Goal: Navigation & Orientation: Find specific page/section

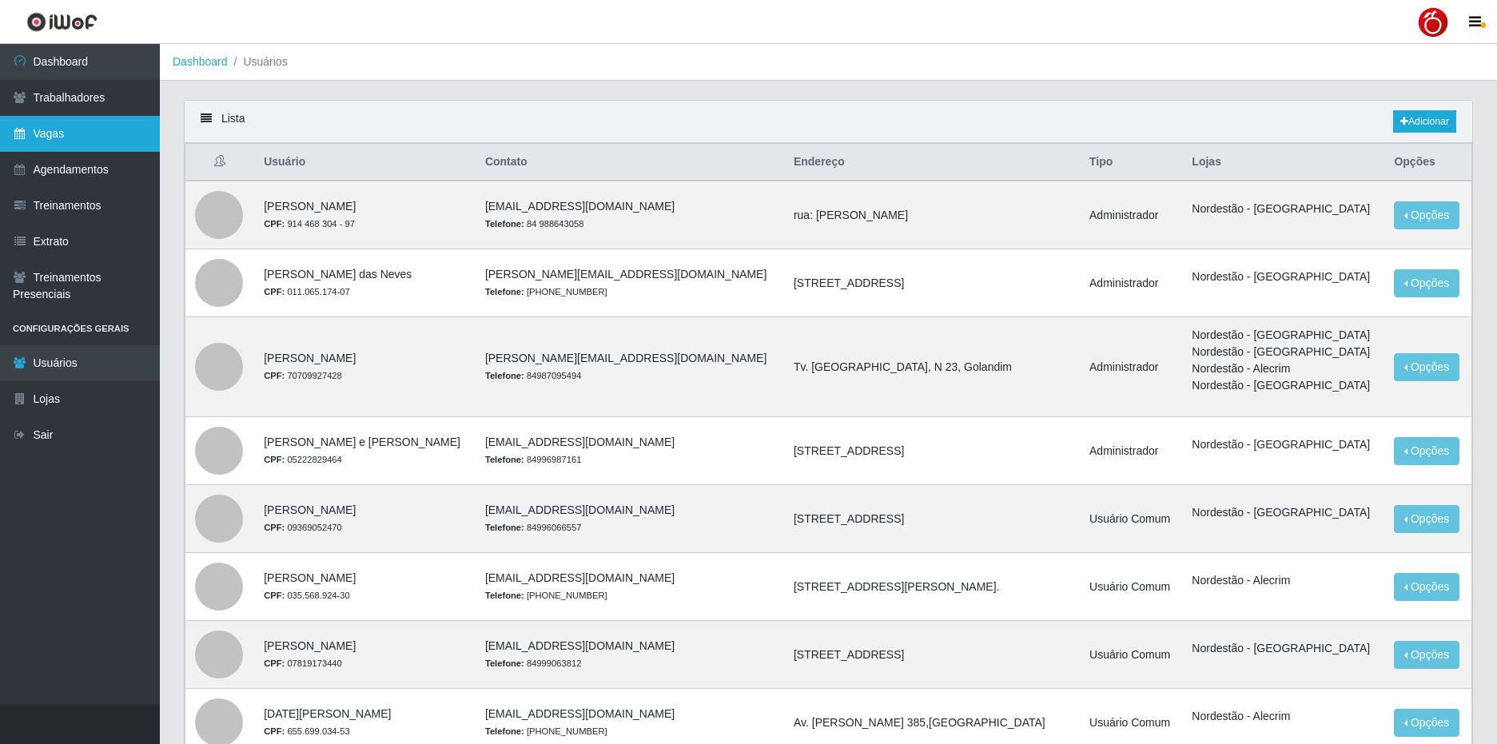
click at [84, 145] on link "Vagas" at bounding box center [80, 134] width 160 height 36
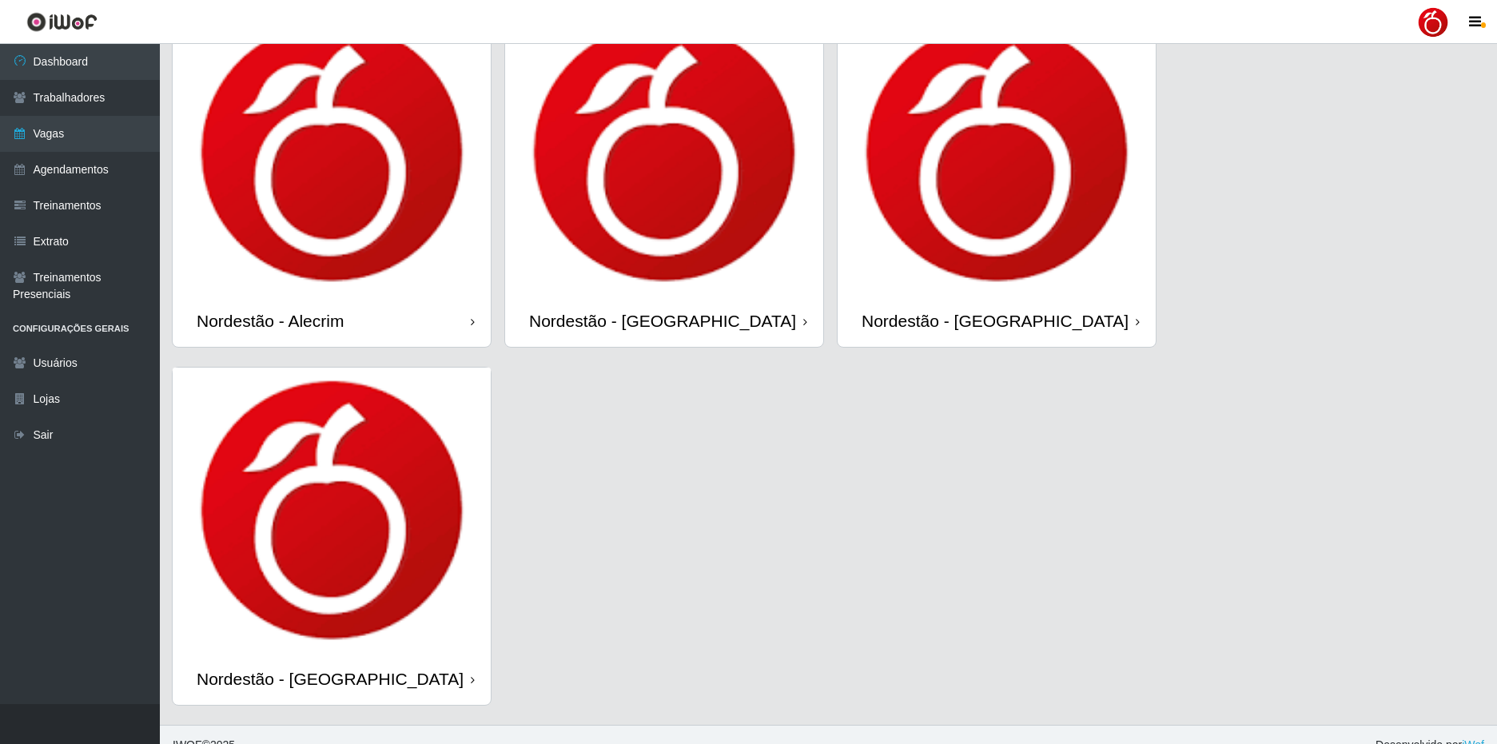
scroll to position [32, 0]
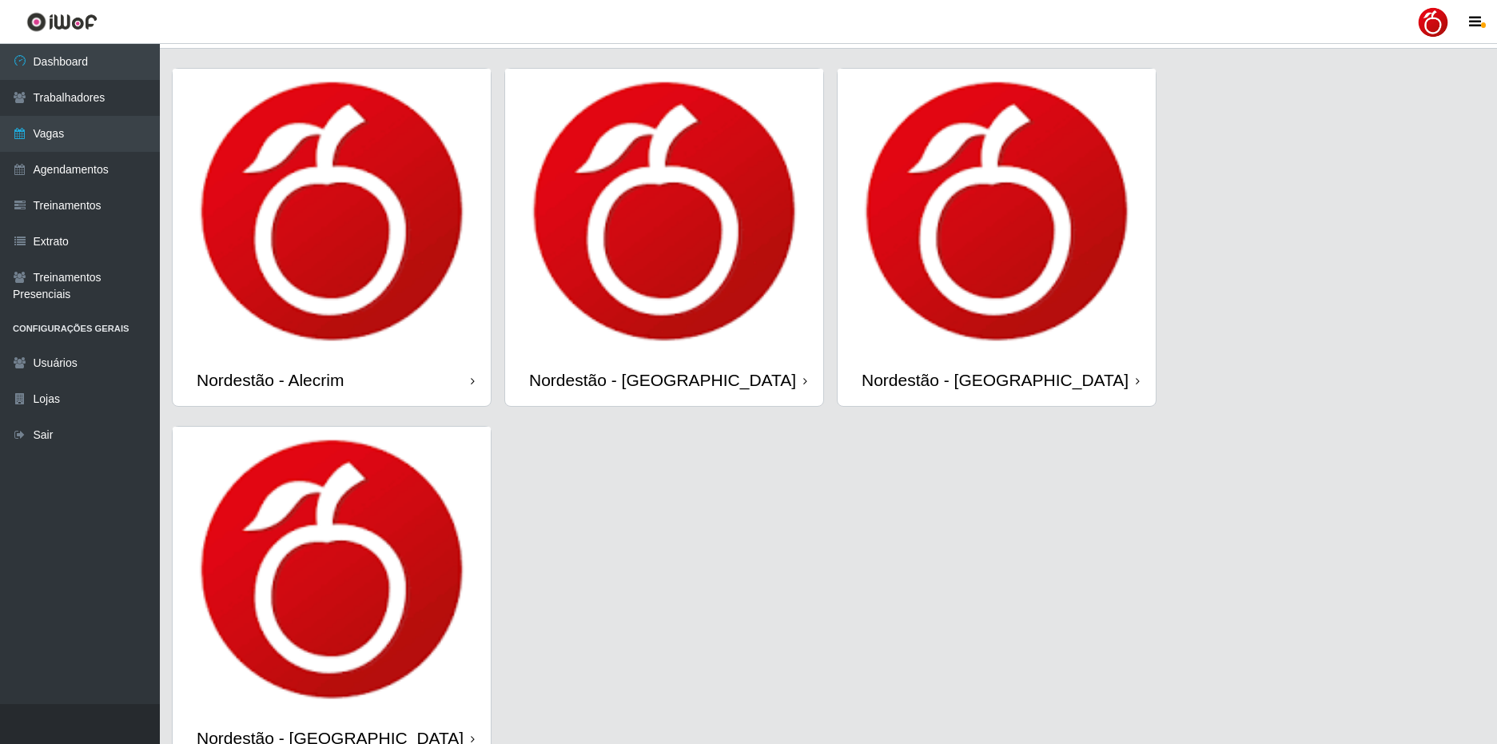
click at [712, 393] on div "Nordestão - [GEOGRAPHIC_DATA]" at bounding box center [664, 380] width 318 height 52
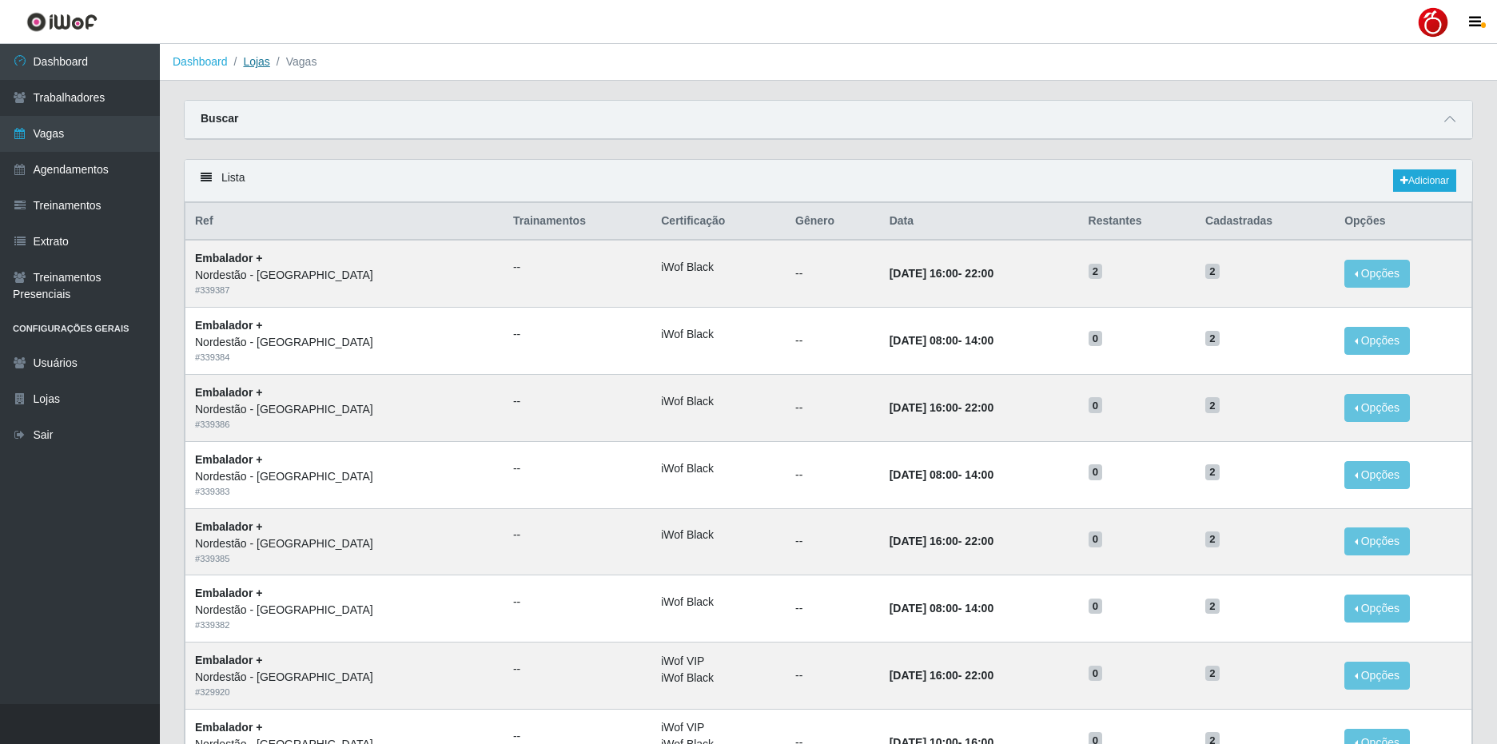
click at [261, 65] on link "Lojas" at bounding box center [256, 61] width 26 height 13
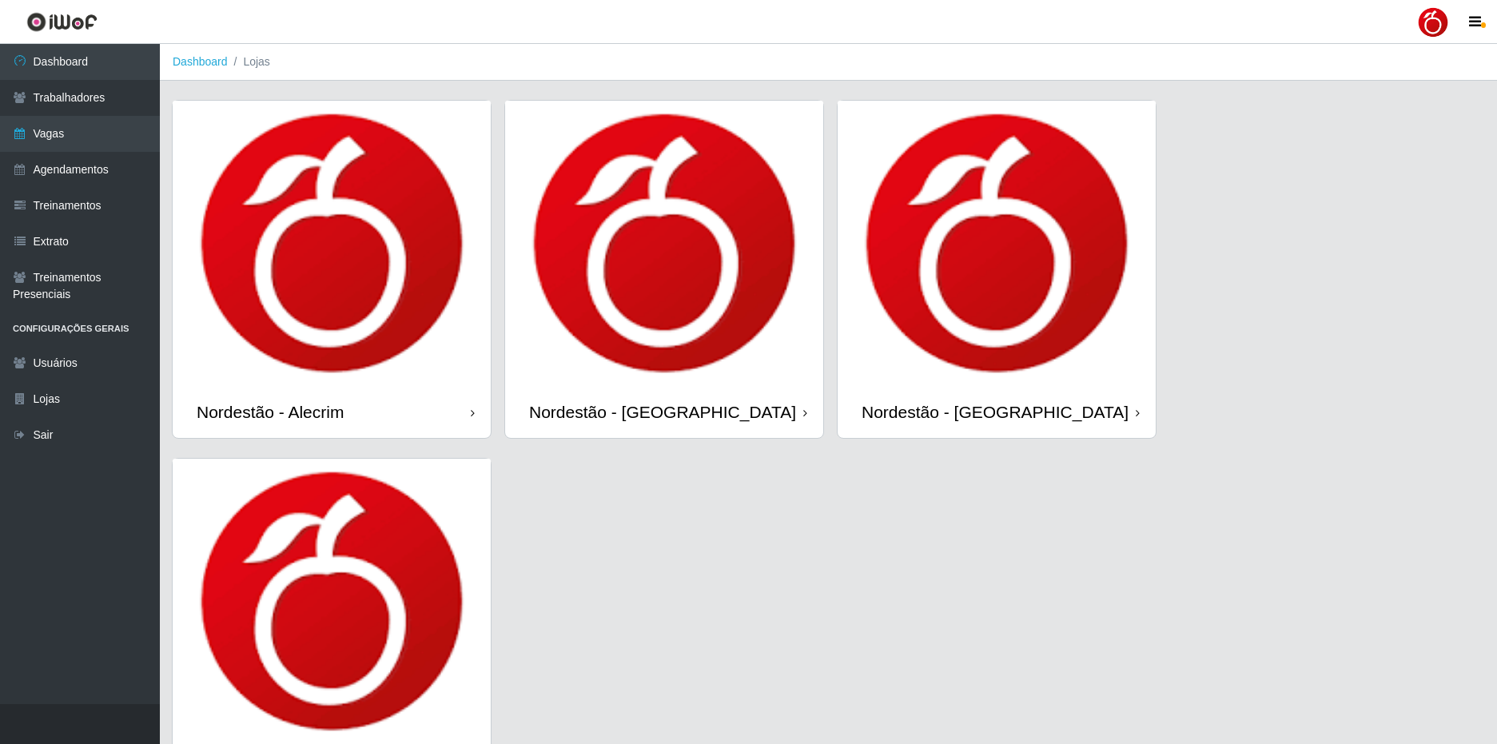
click at [696, 408] on div "Nordestão - [GEOGRAPHIC_DATA]" at bounding box center [662, 412] width 267 height 20
